Goal: Task Accomplishment & Management: Manage account settings

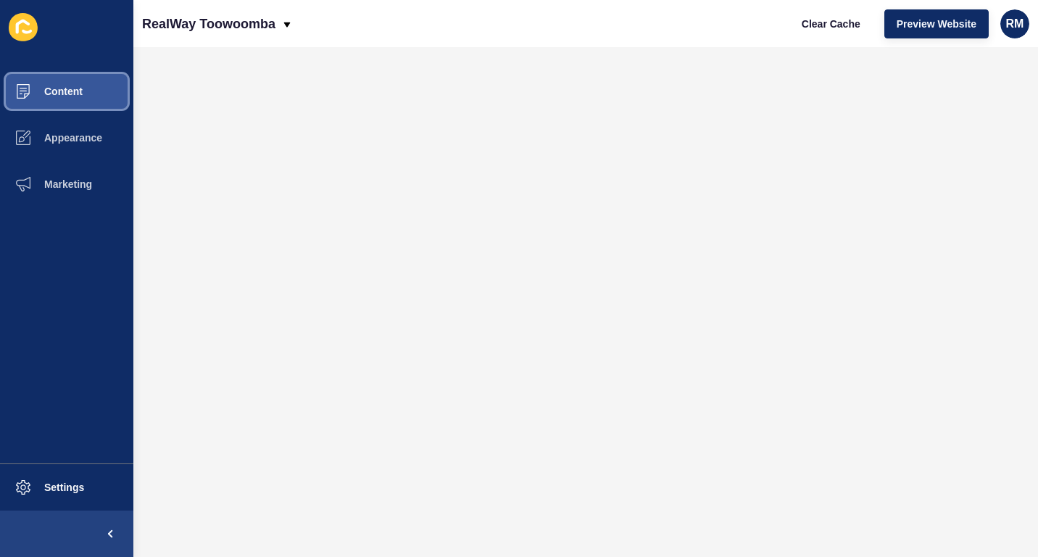
click at [84, 86] on button "Content" at bounding box center [66, 91] width 133 height 46
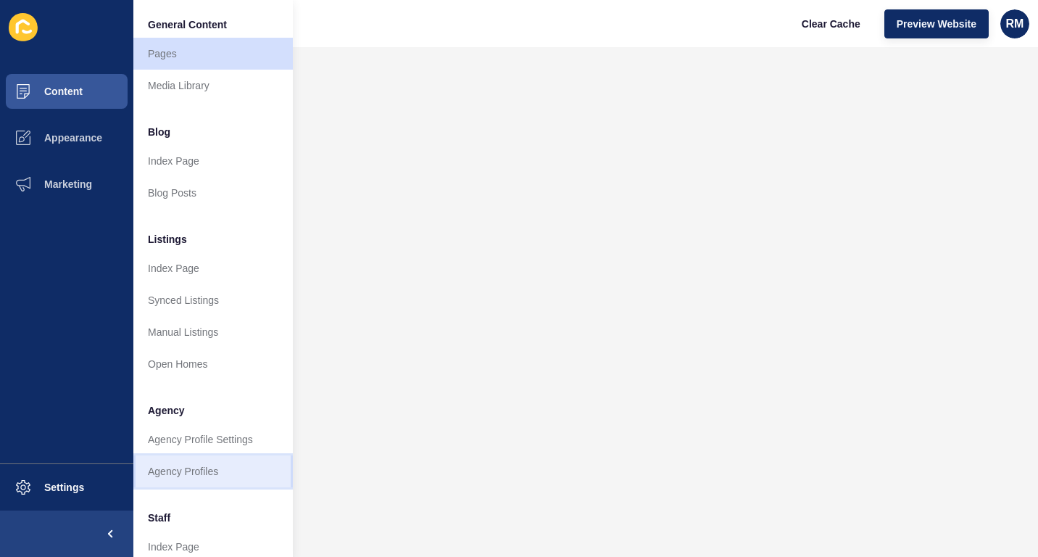
click at [190, 460] on link "Agency Profiles" at bounding box center [212, 471] width 159 height 32
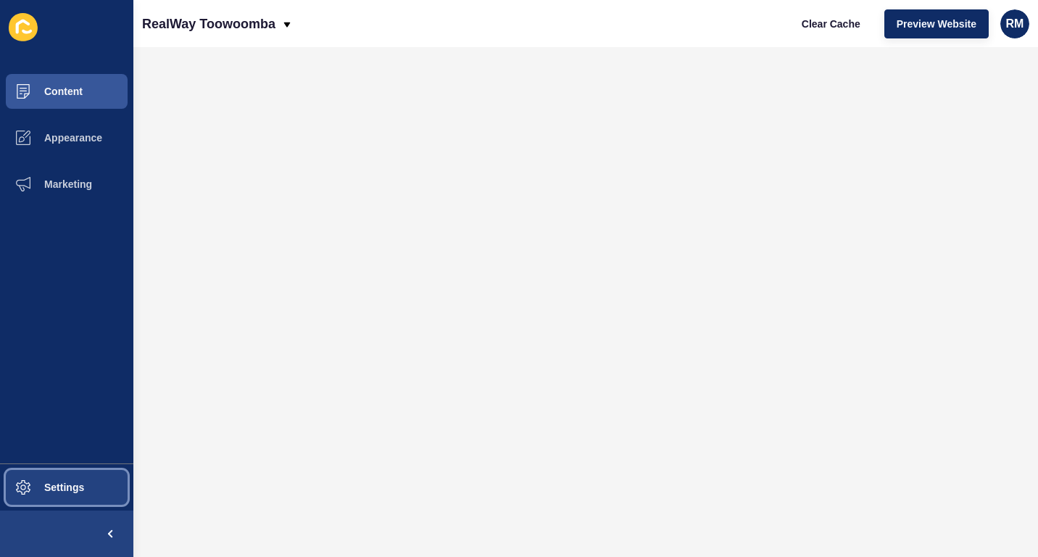
click at [15, 470] on span at bounding box center [23, 487] width 46 height 46
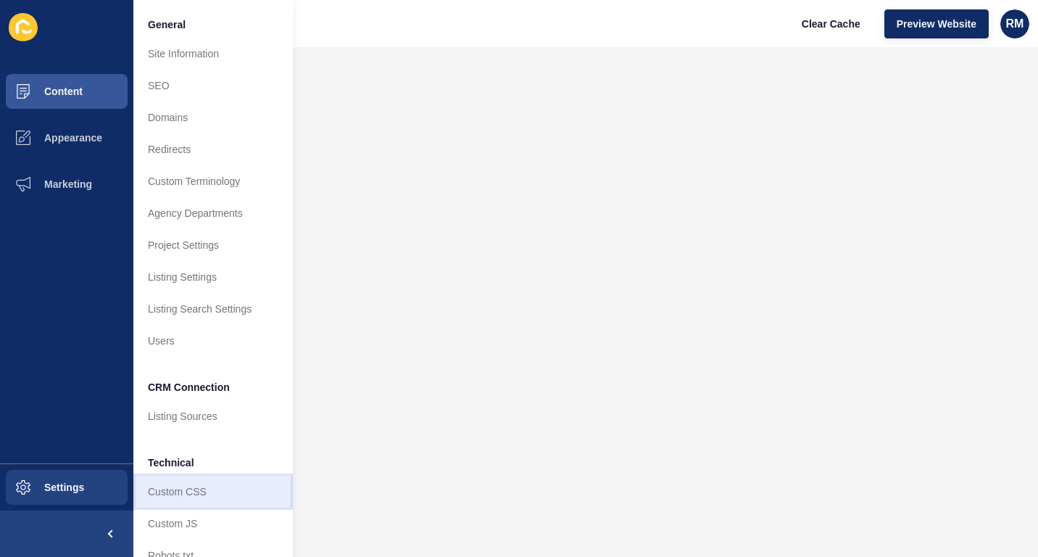
click at [201, 482] on link "Custom CSS" at bounding box center [212, 491] width 159 height 32
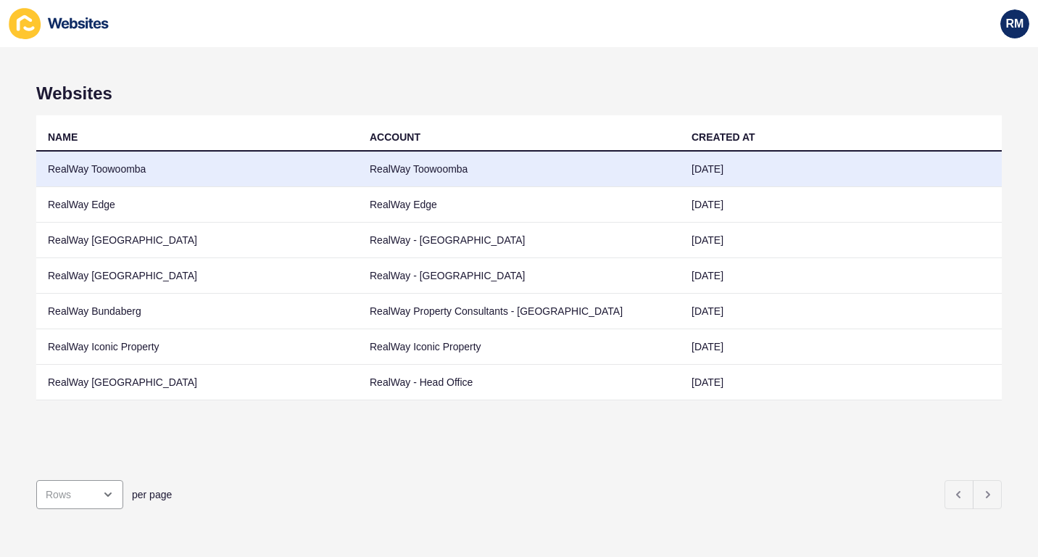
click at [240, 157] on td "RealWay Toowoomba" at bounding box center [197, 169] width 322 height 36
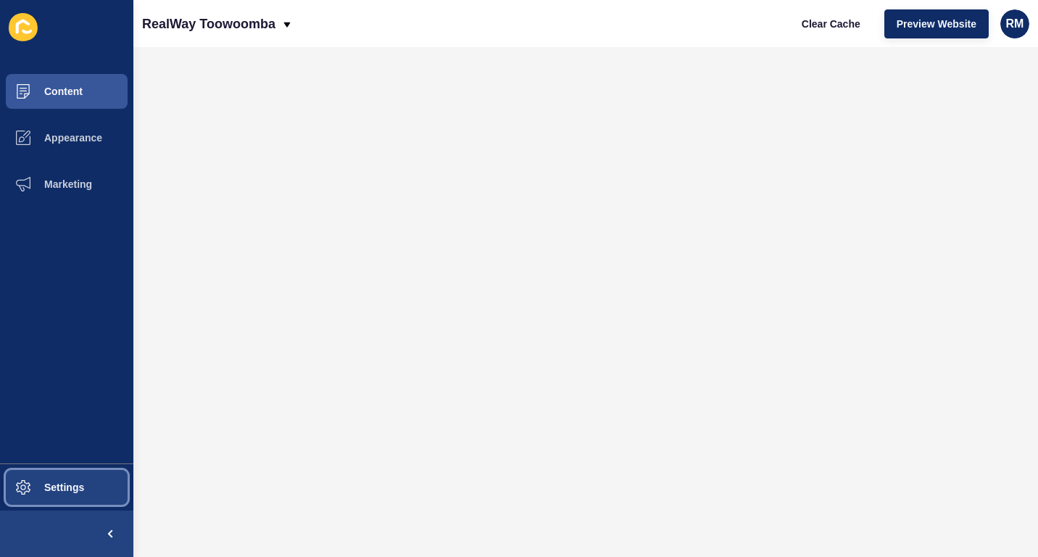
click at [59, 498] on button "Settings" at bounding box center [66, 487] width 133 height 46
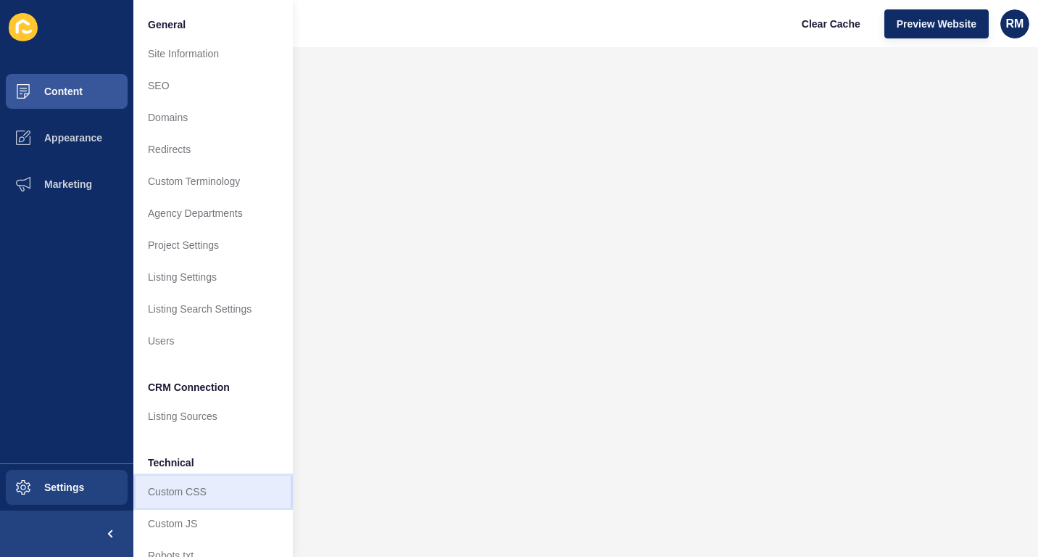
click at [202, 499] on link "Custom CSS" at bounding box center [212, 491] width 159 height 32
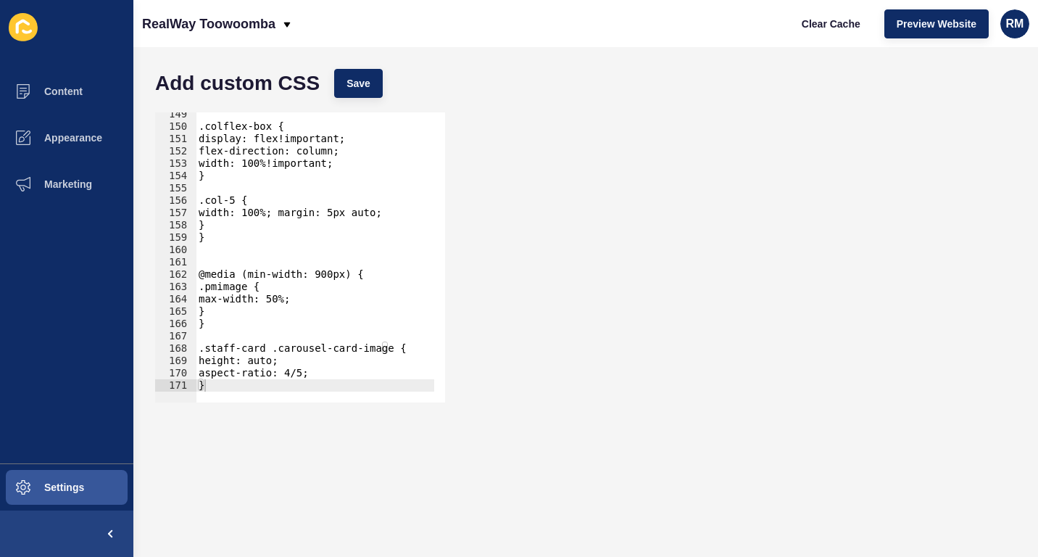
scroll to position [1828, 0]
type textarea "}"
click at [244, 386] on div ".colflex-box { display: flex!important; flex-direction: column; width: 100%!imp…" at bounding box center [721, 260] width 1050 height 304
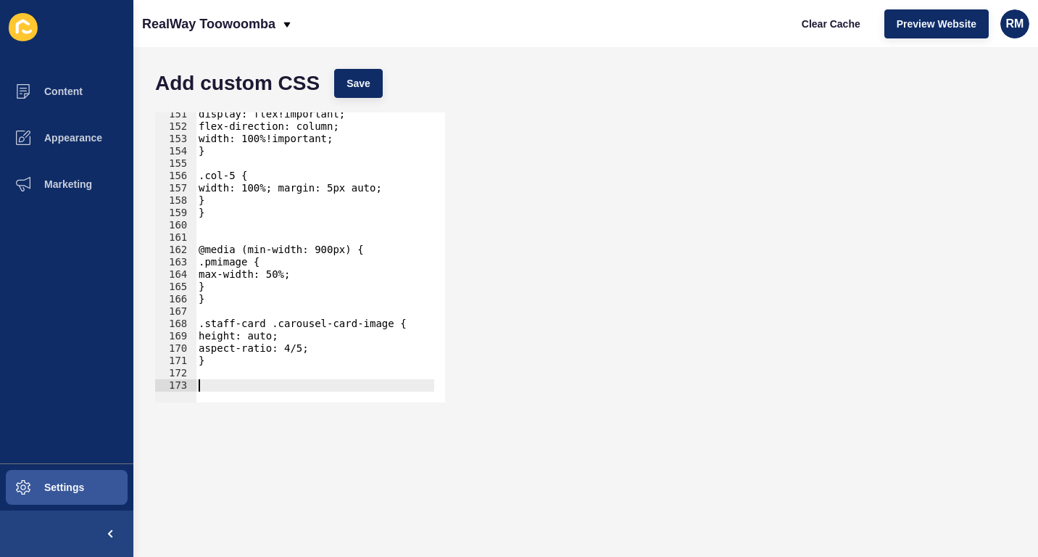
scroll to position [1853, 0]
paste textarea "agency-opening-times"
type textarea "#agency-opening-times div {"
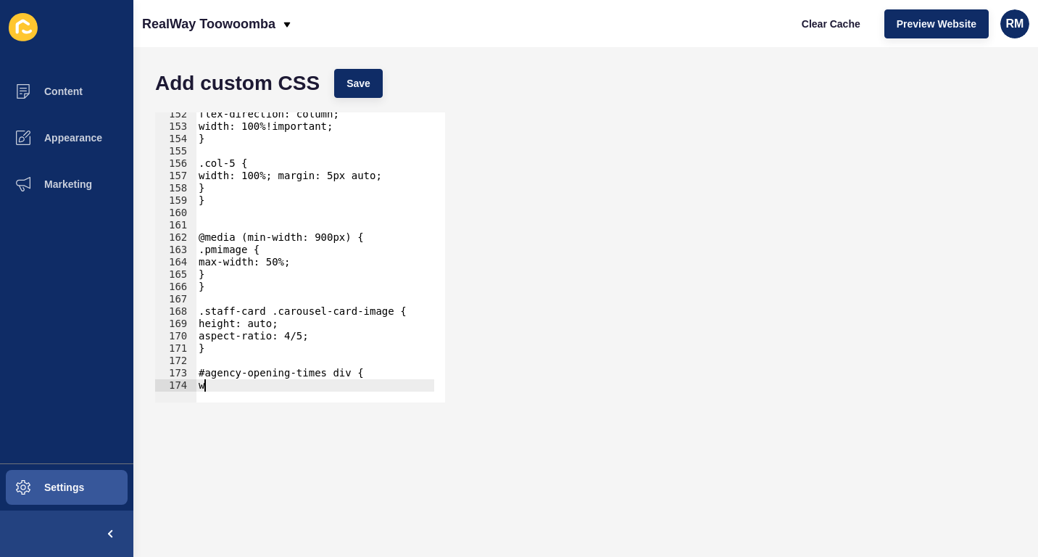
scroll to position [0, 0]
type textarea "width: 175px!important;"
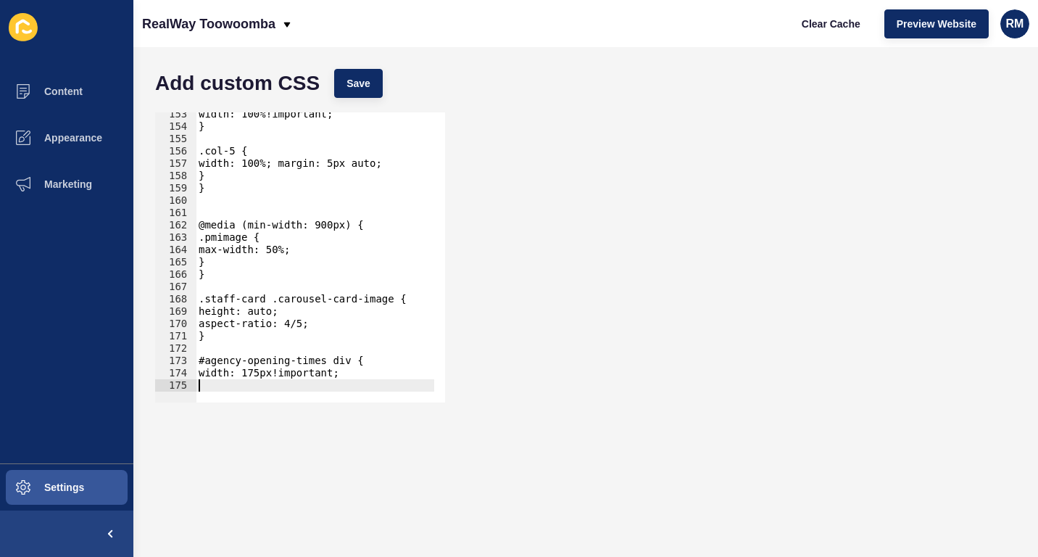
scroll to position [1877, 0]
click at [361, 72] on button "Save" at bounding box center [358, 83] width 49 height 29
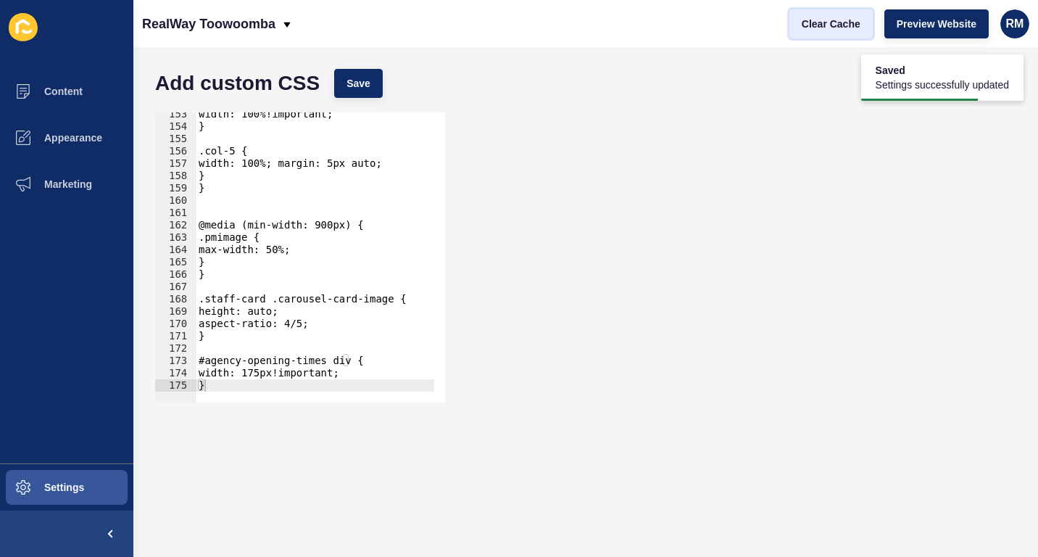
click at [843, 15] on button "Clear Cache" at bounding box center [830, 23] width 83 height 29
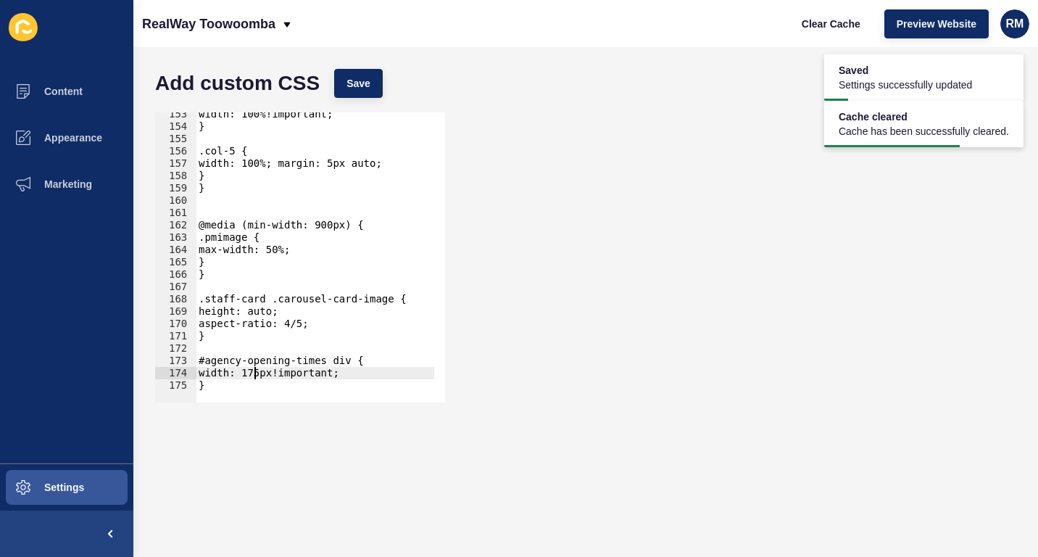
click at [254, 373] on div "width: 100%!important; } .col-5 { width: 100%; margin: 5px auto; } } @media (mi…" at bounding box center [721, 260] width 1050 height 304
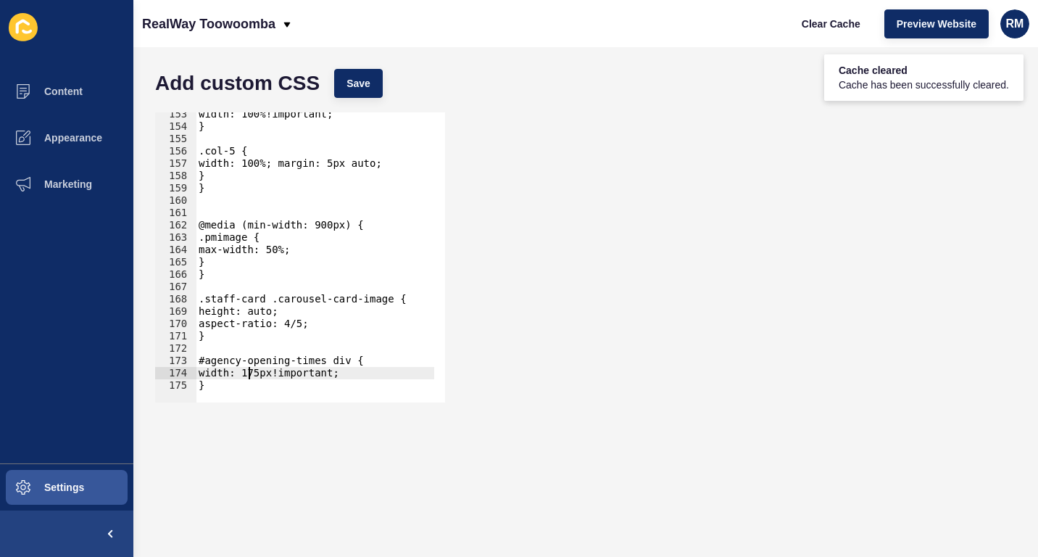
click at [249, 375] on div "width: 100%!important; } .col-5 { width: 100%; margin: 5px auto; } } @media (mi…" at bounding box center [721, 260] width 1050 height 304
click at [365, 82] on span "Save" at bounding box center [358, 83] width 24 height 14
click at [825, 18] on span "Clear Cache" at bounding box center [831, 24] width 59 height 14
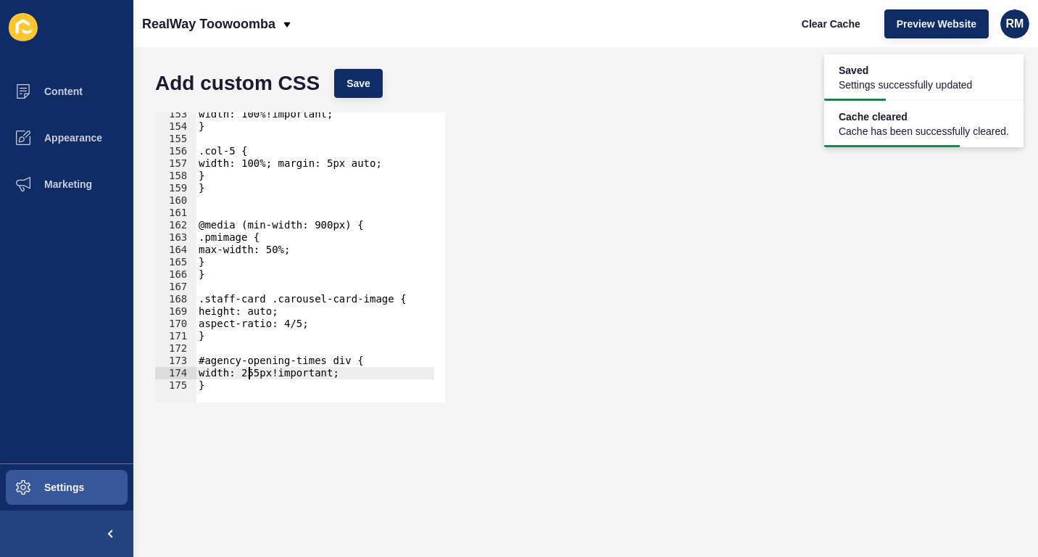
click at [251, 372] on div "width: 100%!important; } .col-5 { width: 100%; margin: 5px auto; } } @media (mi…" at bounding box center [721, 260] width 1050 height 304
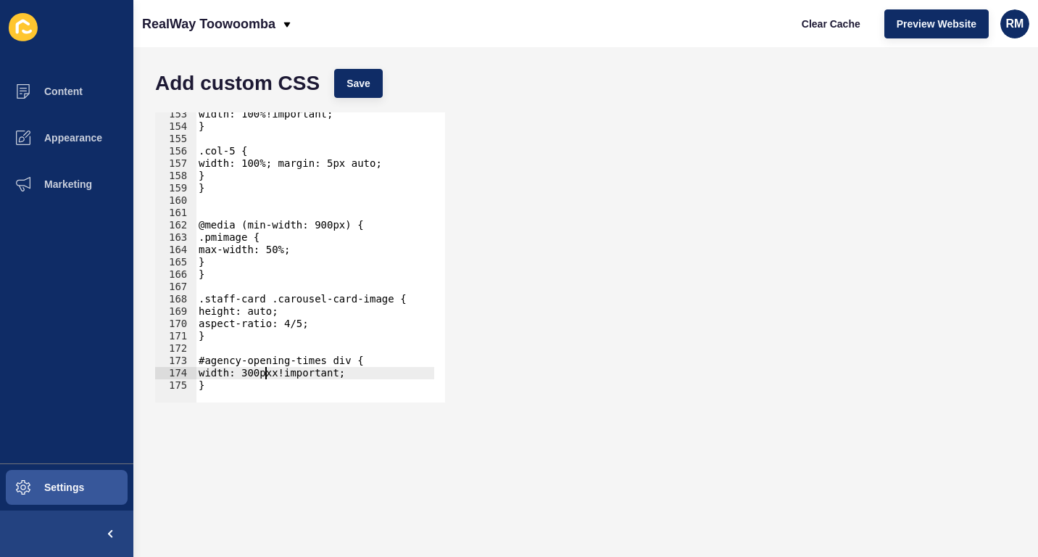
scroll to position [0, 4]
click at [361, 83] on span "Save" at bounding box center [358, 83] width 24 height 14
click at [834, 17] on span "Clear Cache" at bounding box center [831, 24] width 59 height 14
click at [250, 373] on div "width: 100%!important; } .col-5 { width: 100%; margin: 5px auto; } } @media (mi…" at bounding box center [721, 260] width 1050 height 304
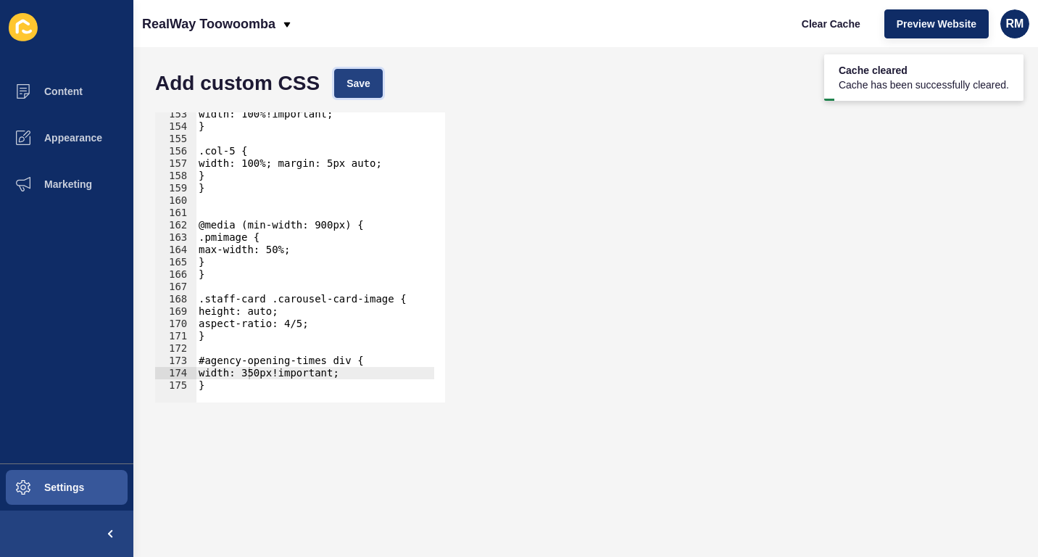
click at [366, 83] on span "Save" at bounding box center [358, 83] width 24 height 14
click at [818, 9] on div "Clear Cache Preview Website RM" at bounding box center [910, 24] width 252 height 41
click at [817, 28] on span "Clear Cache" at bounding box center [831, 24] width 59 height 14
click at [252, 372] on div "width: 100%!important; } .col-5 { width: 100%; margin: 5px auto; } } @media (mi…" at bounding box center [721, 260] width 1050 height 304
click at [365, 81] on span "Save" at bounding box center [358, 83] width 24 height 14
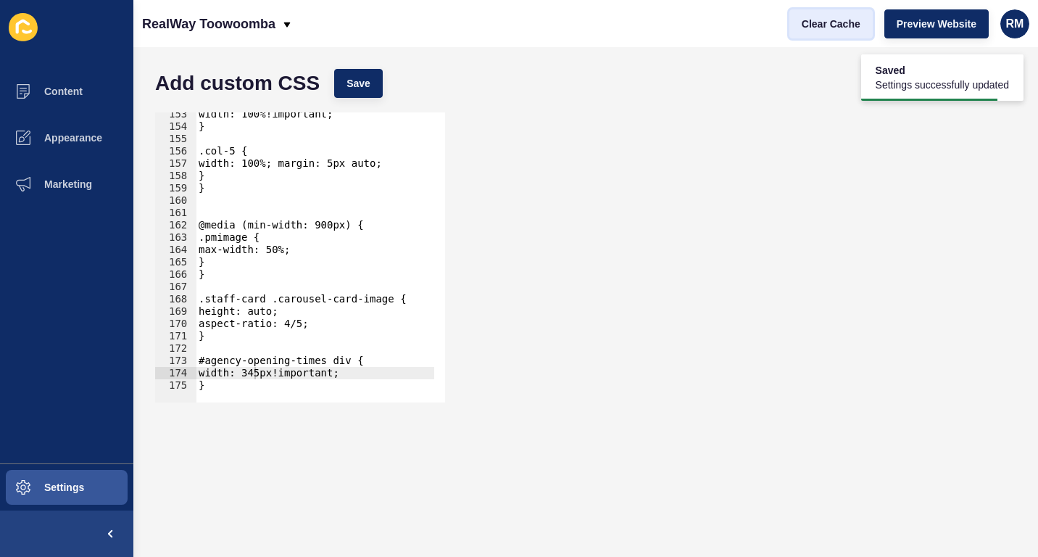
click at [857, 23] on span "Clear Cache" at bounding box center [831, 24] width 59 height 14
click at [252, 372] on div "width: 100%!important; } .col-5 { width: 100%; margin: 5px auto; } } @media (mi…" at bounding box center [721, 260] width 1050 height 304
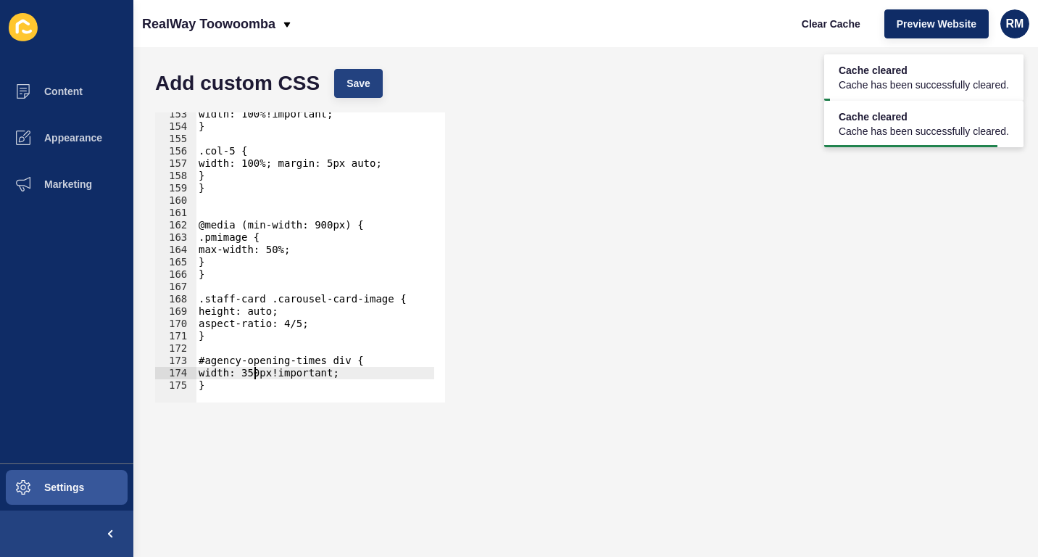
type textarea "width: 350px!important;"
click at [366, 86] on span "Save" at bounding box center [358, 83] width 24 height 14
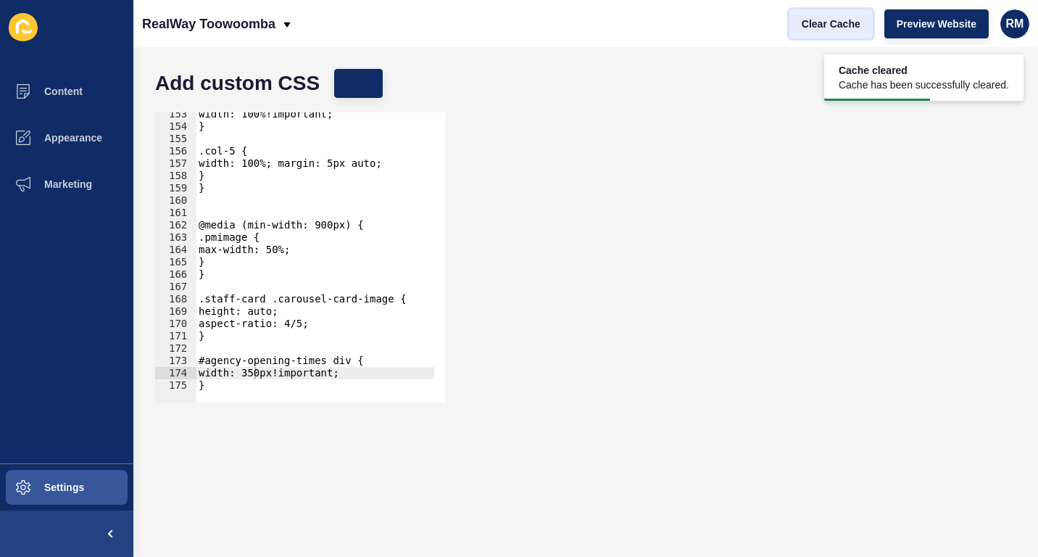
click at [847, 22] on span "Clear Cache" at bounding box center [831, 24] width 59 height 14
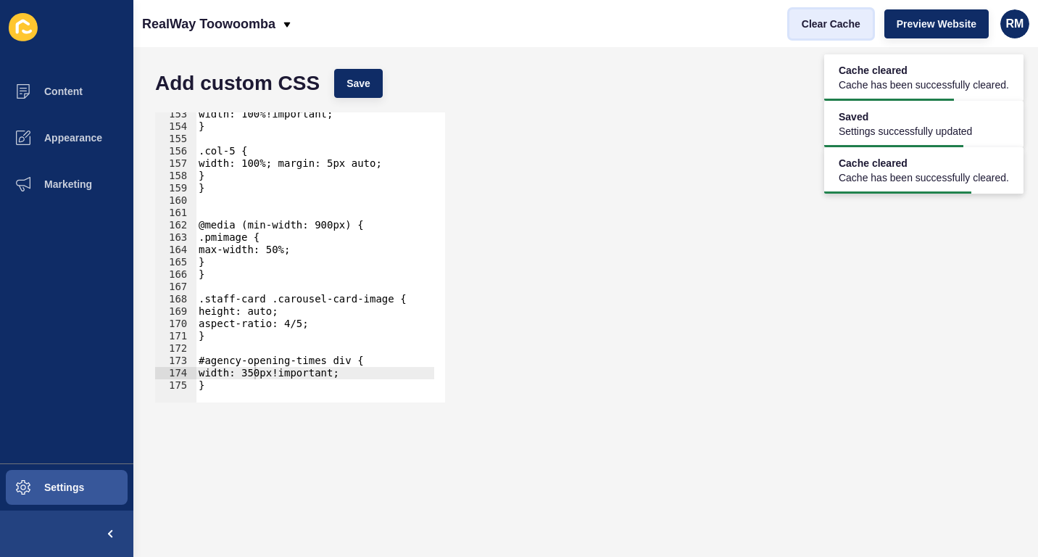
click at [823, 36] on button "Clear Cache" at bounding box center [830, 23] width 83 height 29
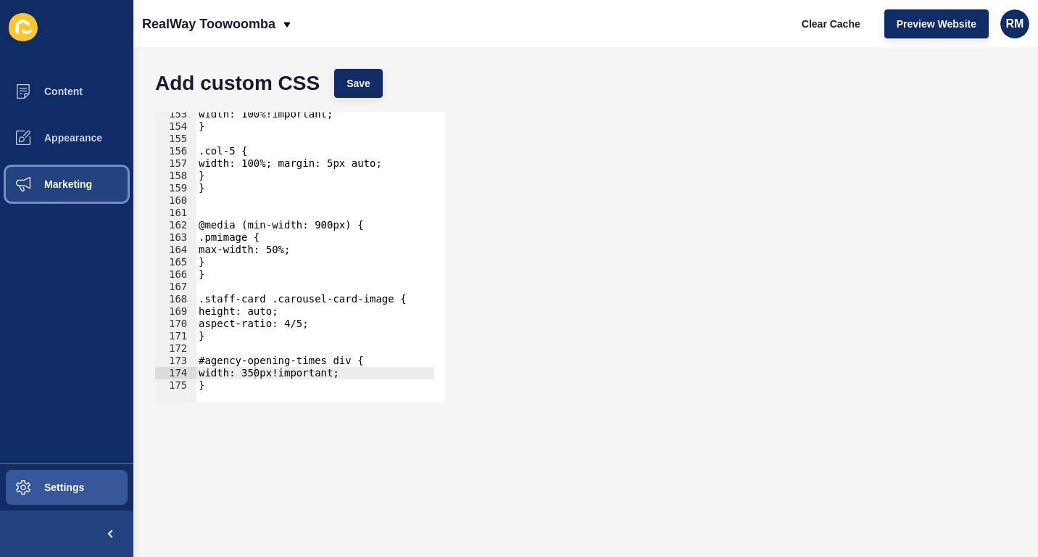
click at [72, 168] on button "Marketing" at bounding box center [66, 184] width 133 height 46
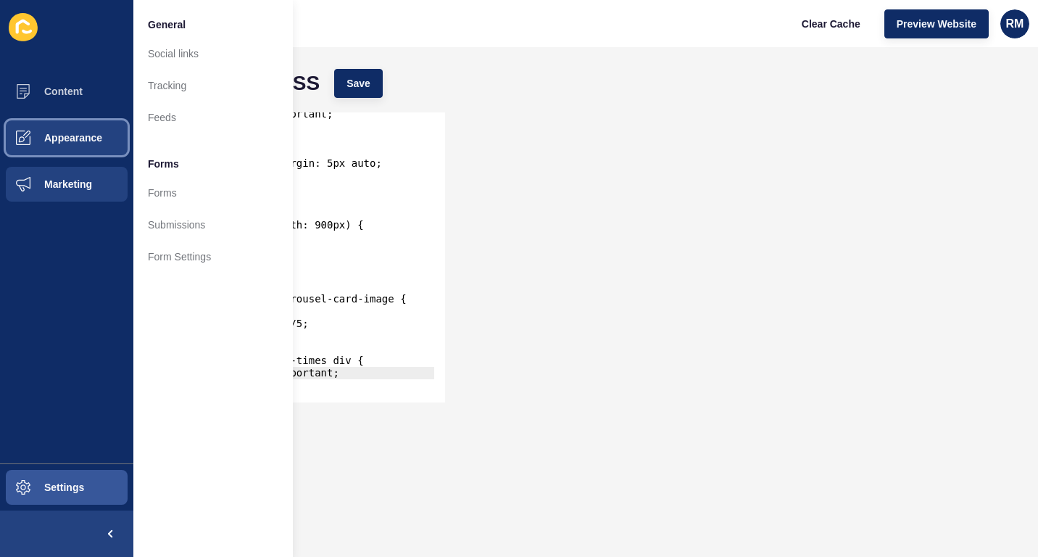
click at [90, 140] on span "Appearance" at bounding box center [50, 138] width 104 height 12
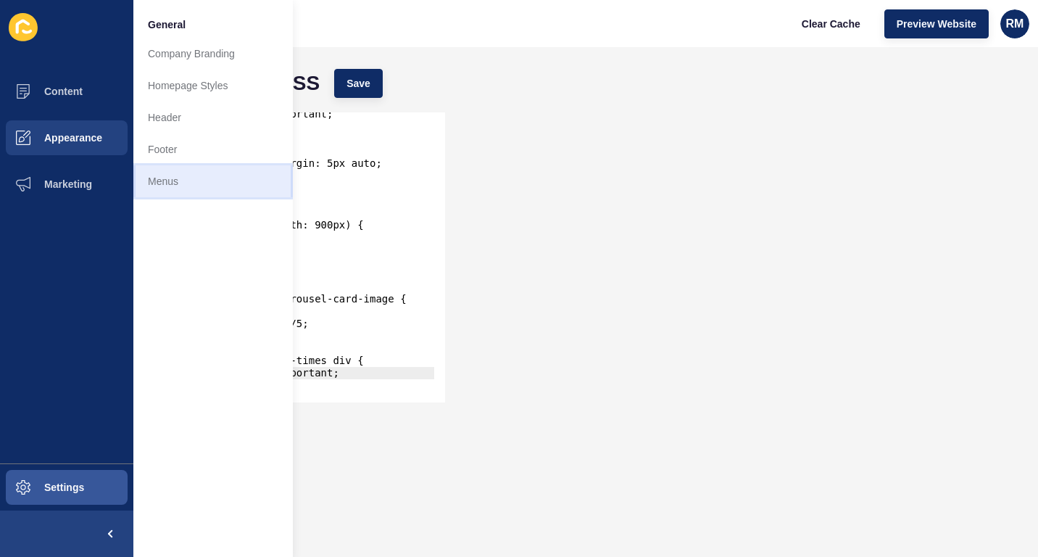
click at [227, 193] on link "Menus" at bounding box center [212, 181] width 159 height 32
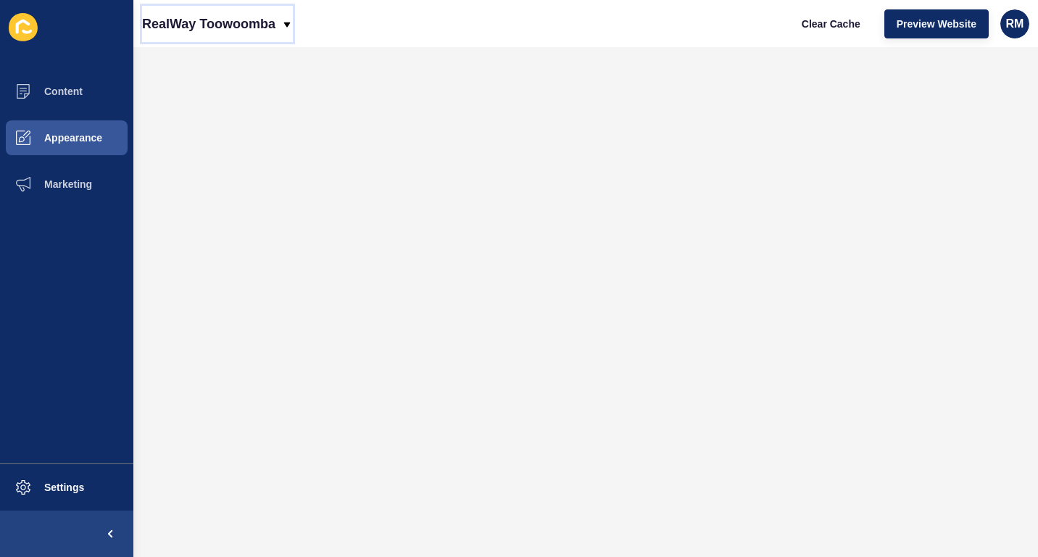
click at [254, 16] on p "RealWay Toowoomba" at bounding box center [208, 24] width 133 height 36
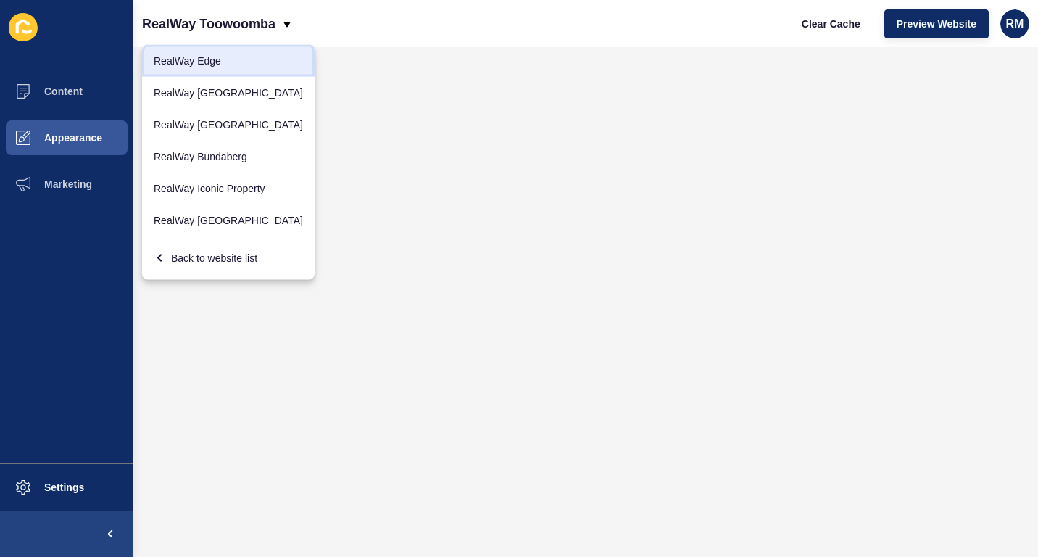
click at [222, 51] on link "RealWay Edge" at bounding box center [228, 61] width 173 height 32
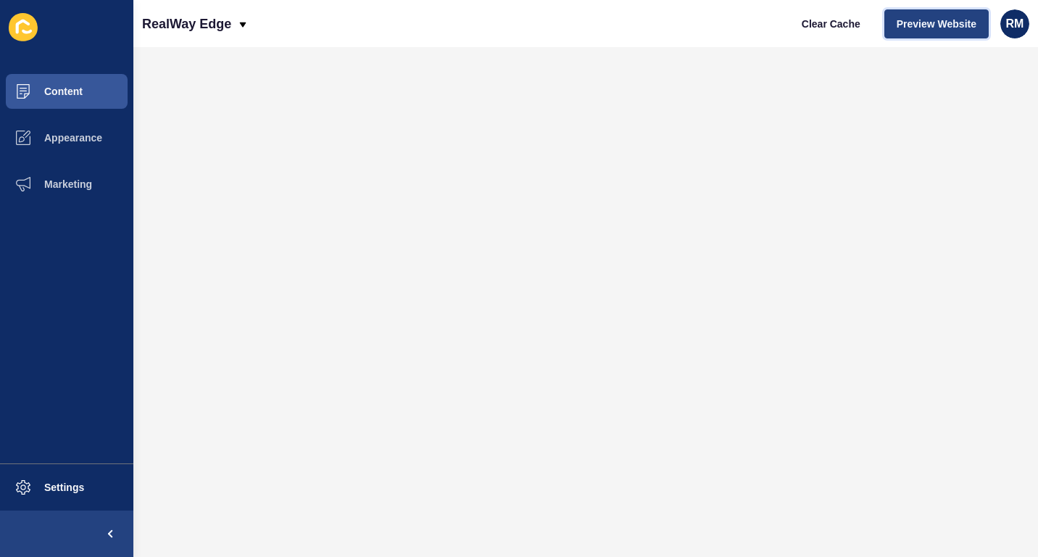
click at [931, 31] on button "Preview Website" at bounding box center [936, 23] width 104 height 29
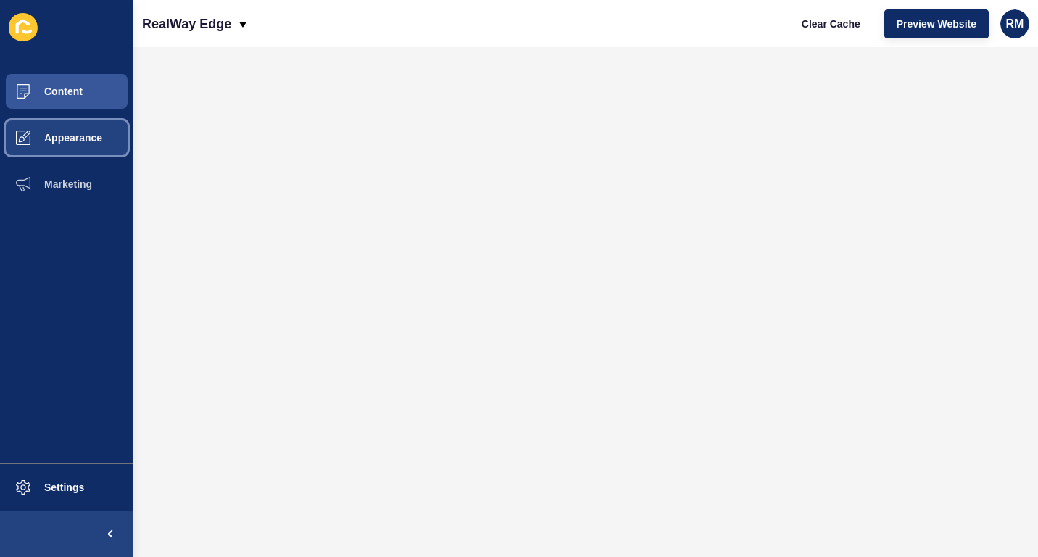
click at [91, 152] on button "Appearance" at bounding box center [66, 138] width 133 height 46
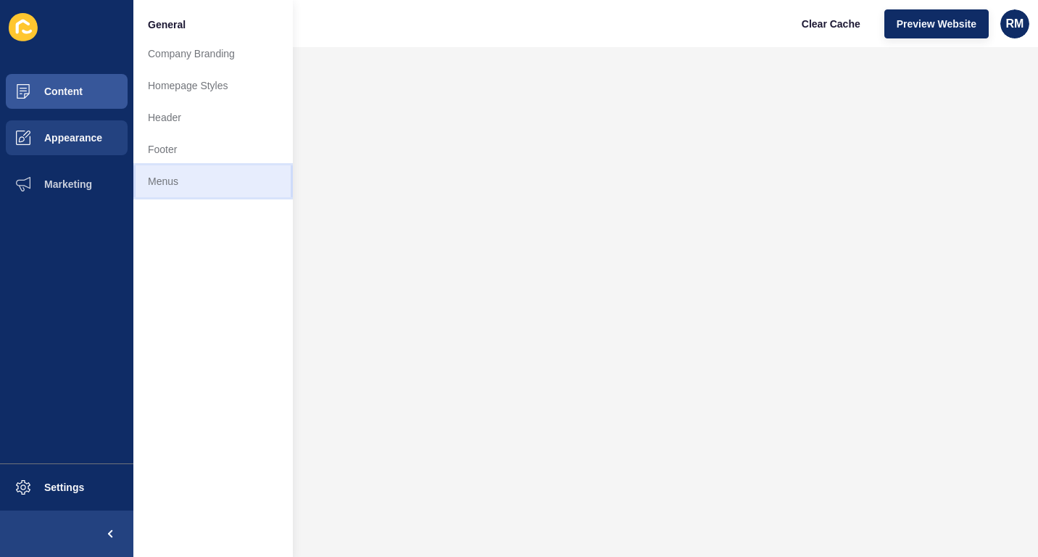
click at [183, 181] on link "Menus" at bounding box center [212, 181] width 159 height 32
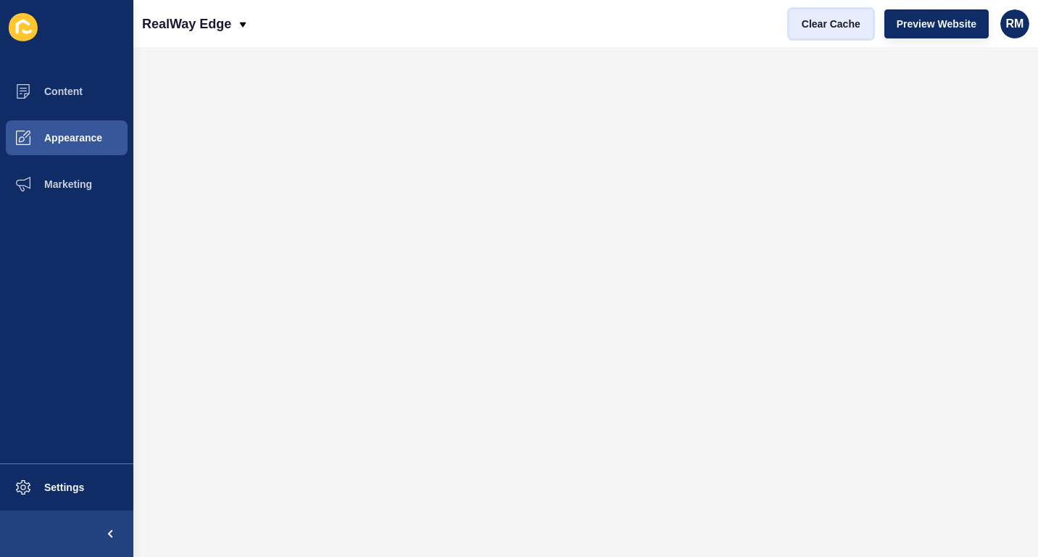
click at [807, 15] on button "Clear Cache" at bounding box center [830, 23] width 83 height 29
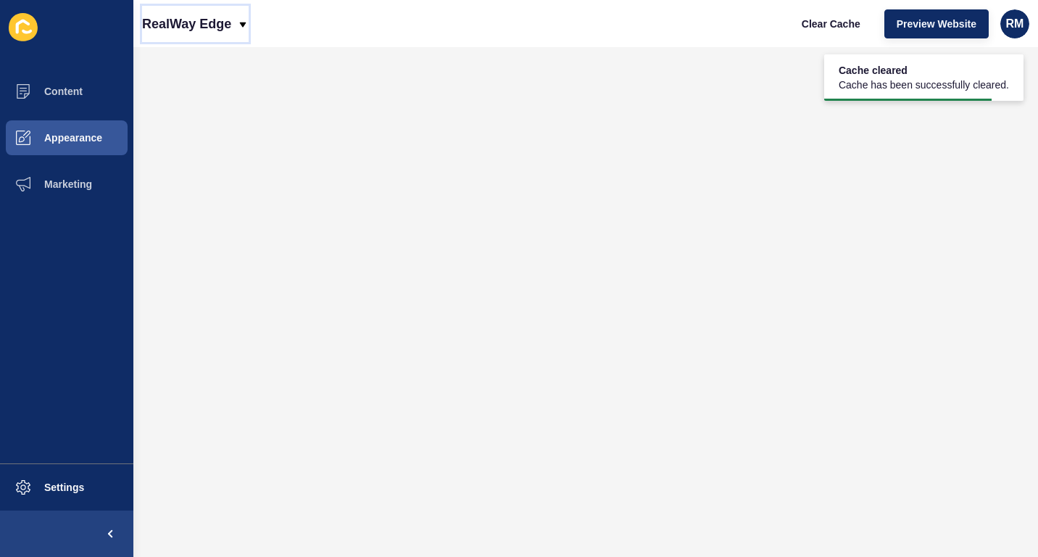
click at [232, 19] on div "RealWay Edge" at bounding box center [195, 24] width 107 height 36
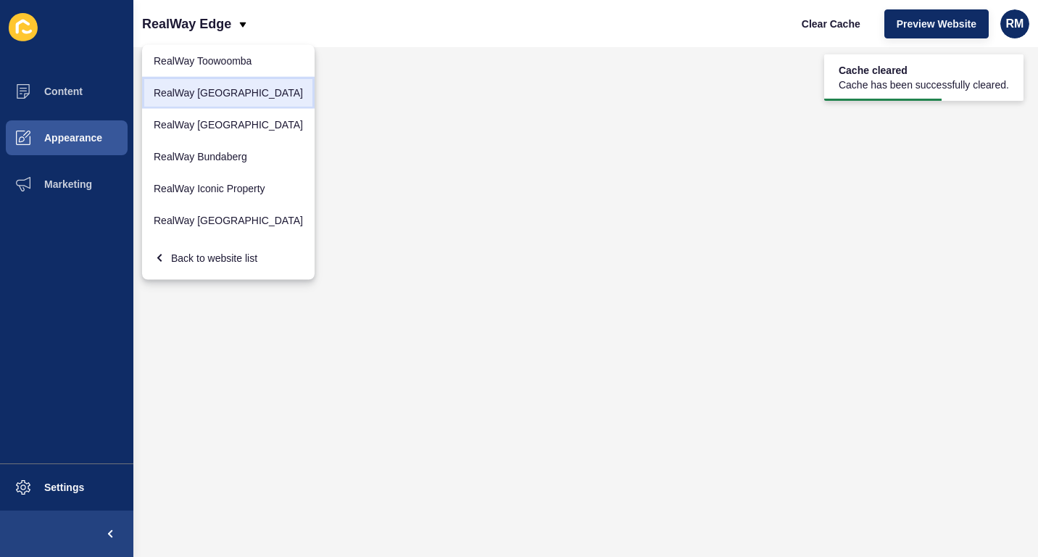
click at [226, 88] on link "RealWay [GEOGRAPHIC_DATA]" at bounding box center [228, 93] width 173 height 32
